Goal: Task Accomplishment & Management: Use online tool/utility

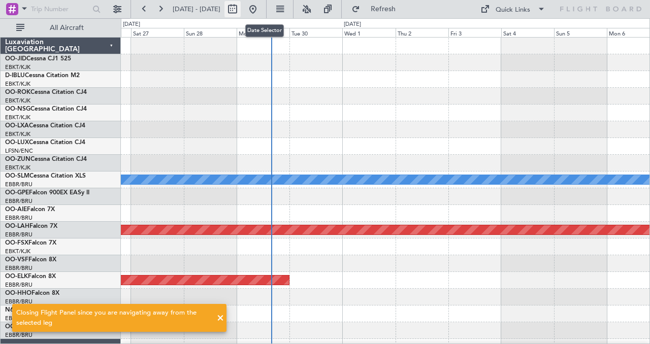
click at [241, 13] on button at bounding box center [232, 9] width 16 height 16
select select "9"
select select "2025"
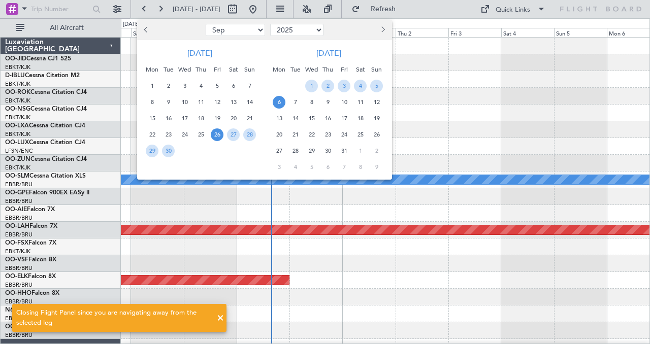
click at [386, 26] on button "Next month" at bounding box center [382, 30] width 11 height 16
select select "10"
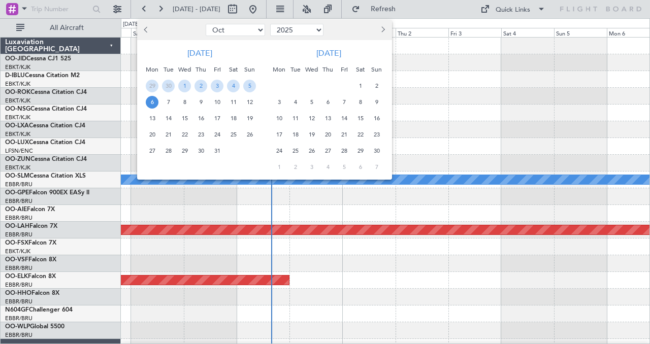
click at [505, 77] on div at bounding box center [325, 172] width 650 height 344
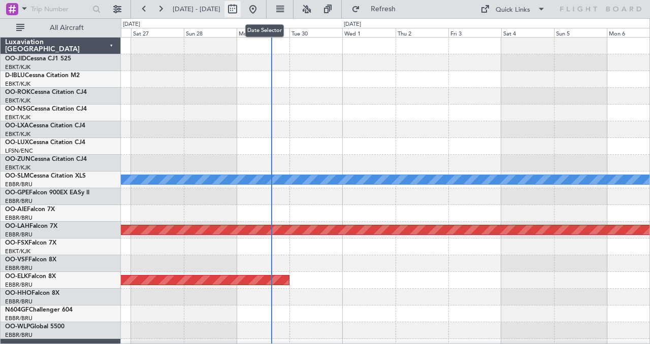
click at [241, 8] on button at bounding box center [232, 9] width 16 height 16
select select "10"
select select "2025"
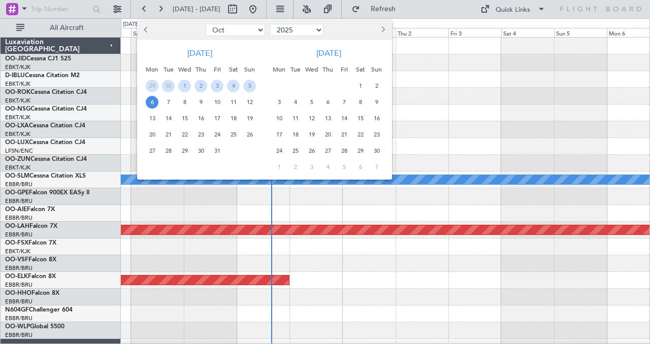
click at [144, 29] on span "Previous month" at bounding box center [147, 29] width 6 height 6
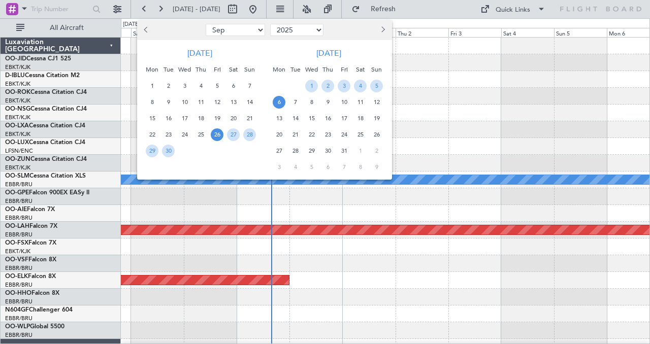
click at [144, 29] on span "Previous month" at bounding box center [147, 29] width 6 height 6
select select "8"
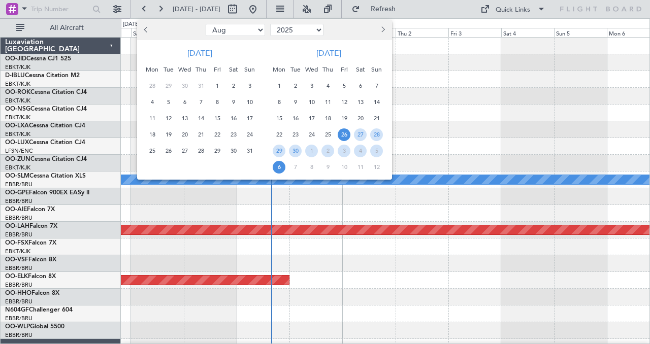
click at [428, 67] on div at bounding box center [325, 172] width 650 height 344
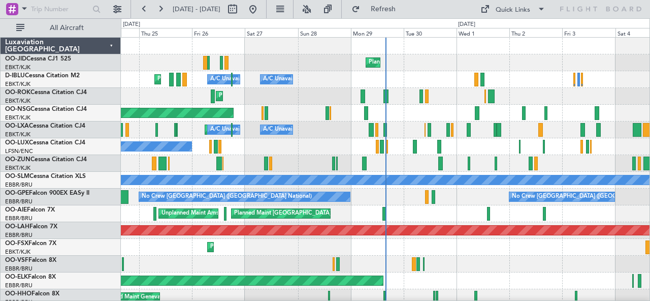
click at [176, 54] on div "Planned Maint Kortrijk-[GEOGRAPHIC_DATA]" at bounding box center [385, 62] width 529 height 17
click at [417, 69] on div "Planned Maint Kortrijk-[GEOGRAPHIC_DATA]" at bounding box center [385, 62] width 529 height 17
click at [525, 9] on div "Quick Links" at bounding box center [513, 10] width 35 height 10
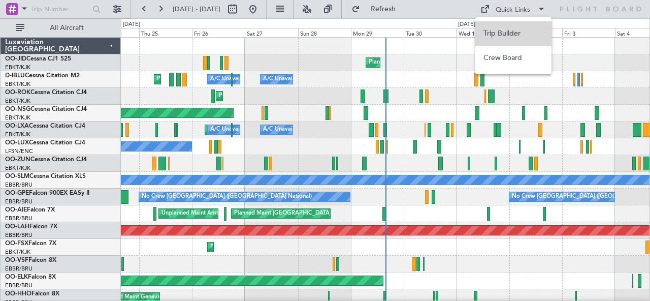
click at [516, 35] on button "Trip Builder" at bounding box center [513, 33] width 76 height 24
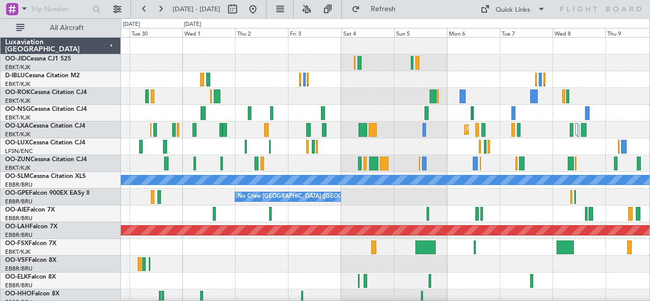
click at [272, 60] on div "Planned Maint Kortrijk-[GEOGRAPHIC_DATA]" at bounding box center [385, 62] width 529 height 17
